Goal: Book appointment/travel/reservation

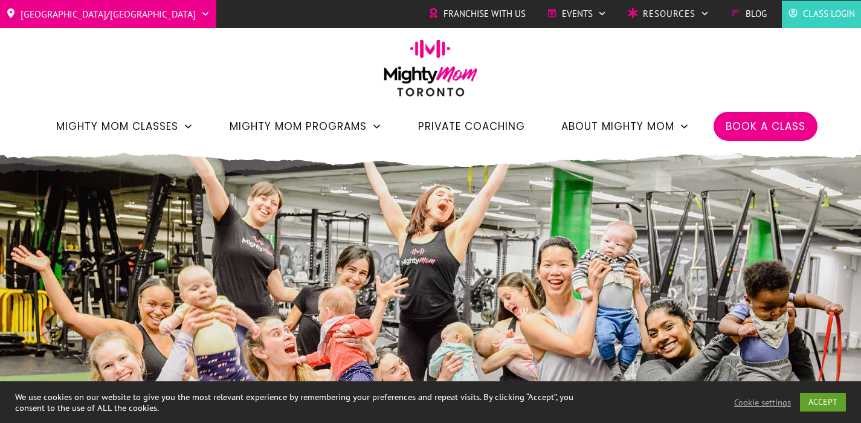
click at [746, 121] on span "Book a Class" at bounding box center [766, 126] width 80 height 21
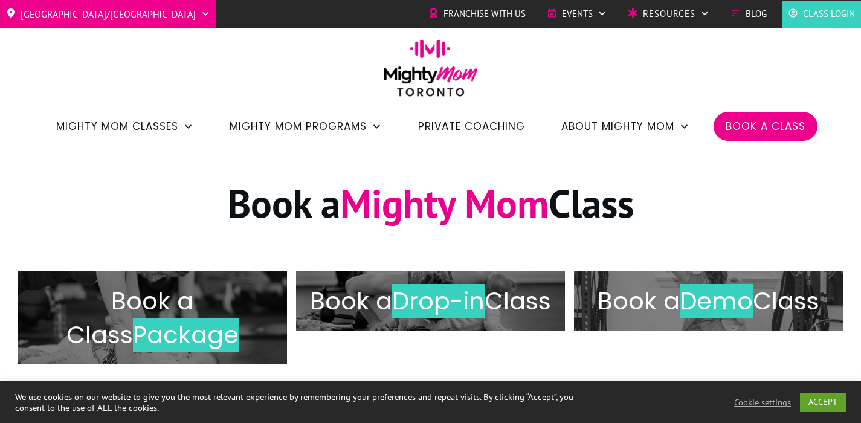
scroll to position [86, 0]
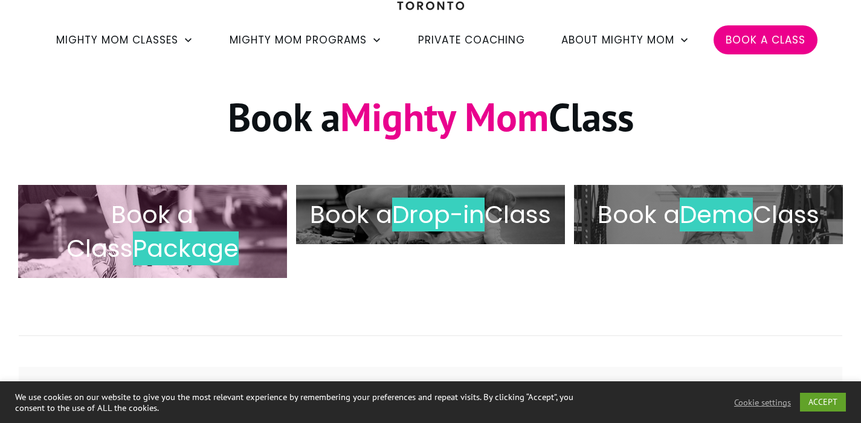
click at [194, 217] on span "Book a Class" at bounding box center [130, 232] width 128 height 68
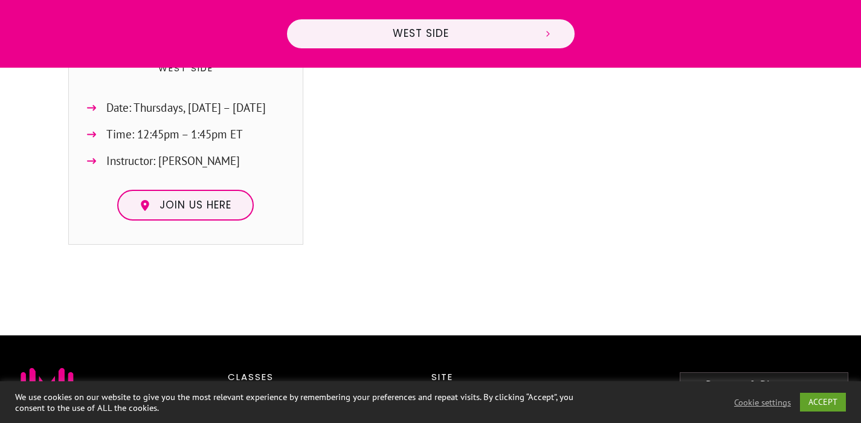
scroll to position [775, 0]
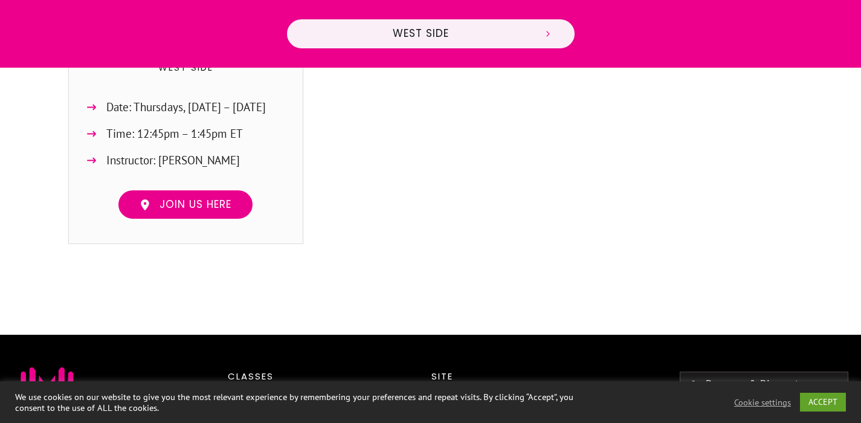
click at [170, 198] on span "Join us here" at bounding box center [196, 204] width 72 height 13
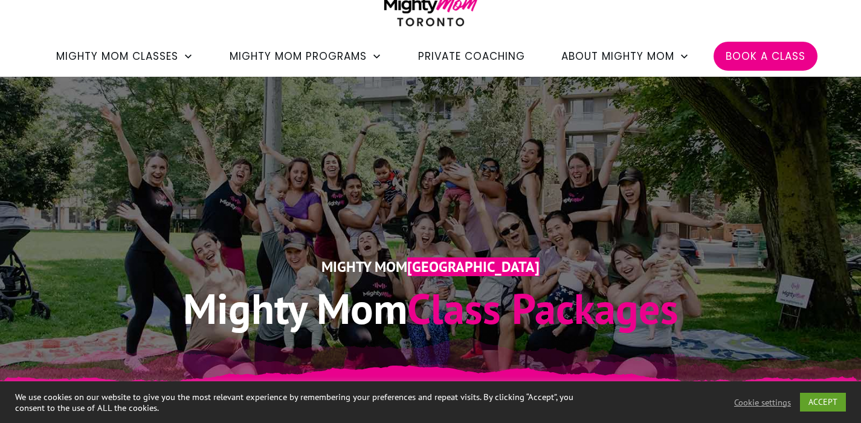
scroll to position [0, 0]
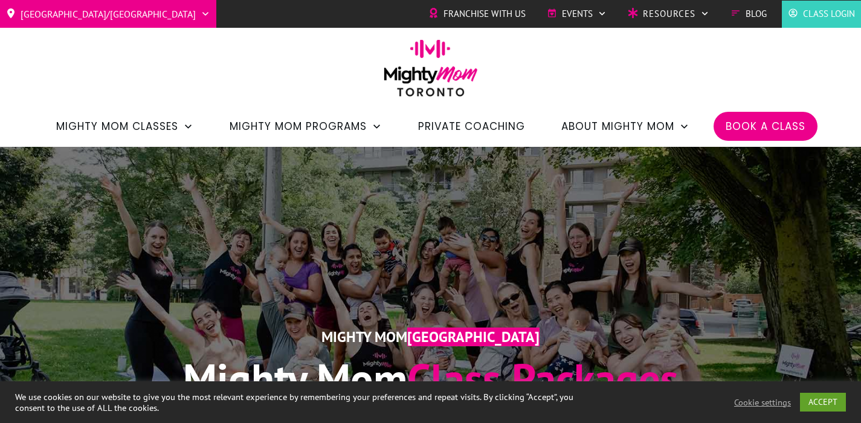
click at [496, 9] on span "Franchise with Us" at bounding box center [485, 14] width 82 height 18
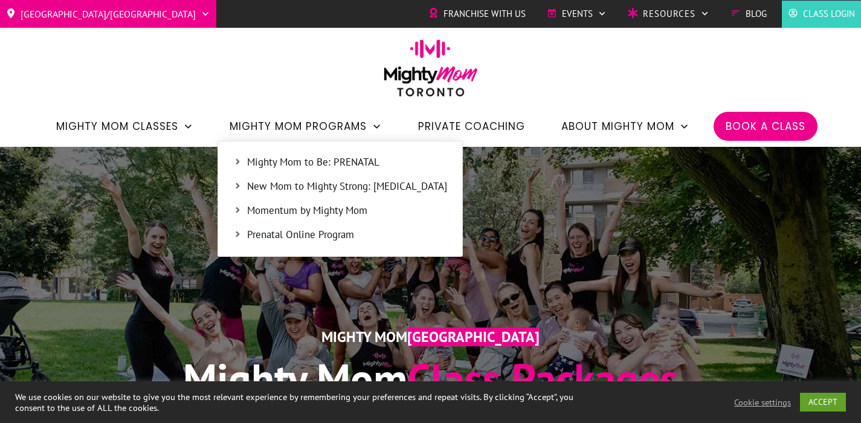
click at [278, 163] on span "Mighty Mom to Be: PRENATAL" at bounding box center [347, 163] width 200 height 16
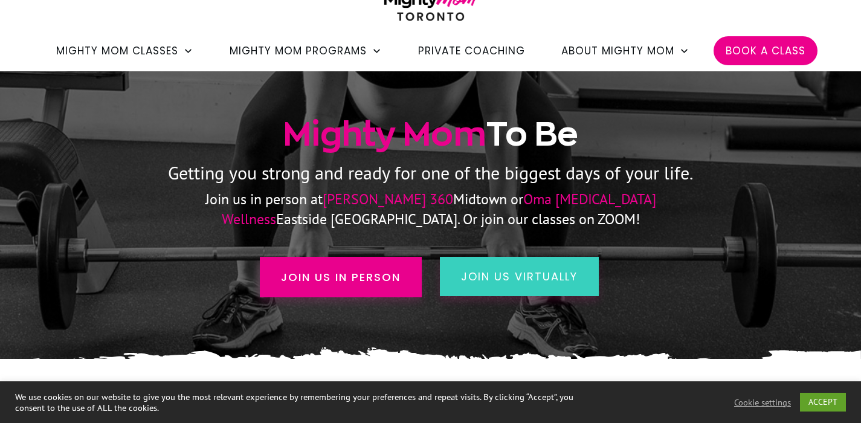
scroll to position [78, 0]
